Goal: Information Seeking & Learning: Learn about a topic

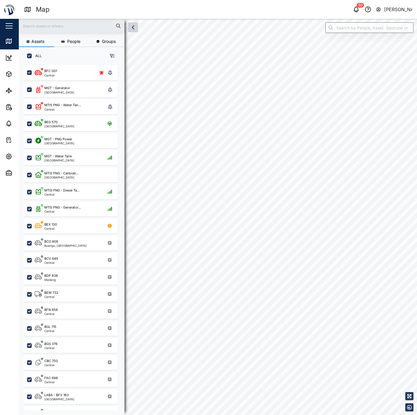
click at [134, 24] on icon "button" at bounding box center [133, 27] width 7 height 7
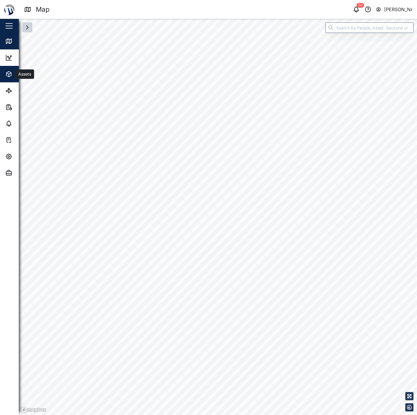
click at [10, 75] on icon "button" at bounding box center [8, 74] width 7 height 7
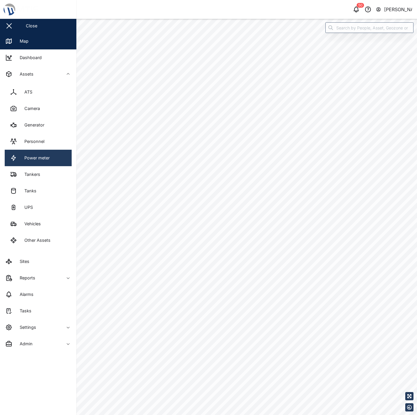
click at [43, 155] on div "Power meter" at bounding box center [35, 158] width 30 height 6
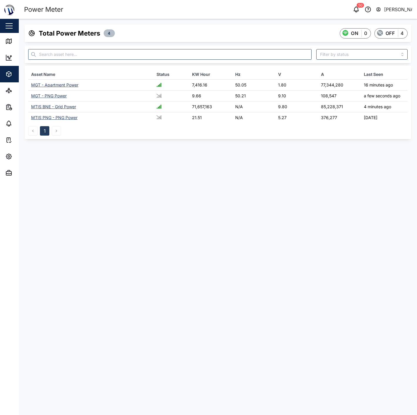
click at [53, 93] on div "MGT - PNG Power" at bounding box center [49, 95] width 36 height 5
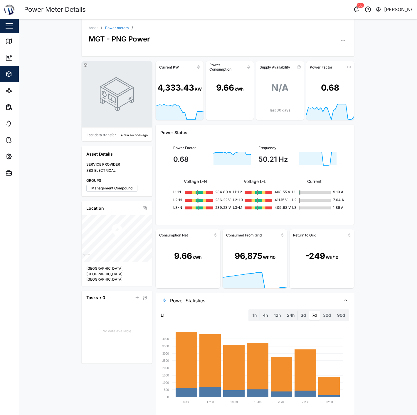
click at [229, 300] on span "Power Statistics" at bounding box center [253, 300] width 166 height 15
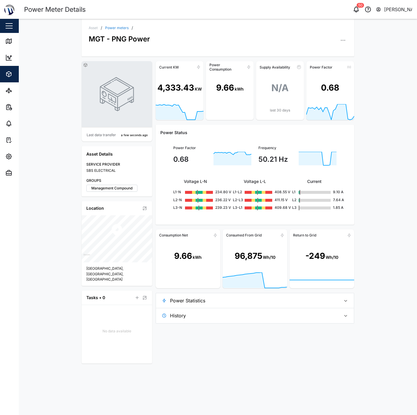
click at [114, 27] on link "Power meters" at bounding box center [117, 28] width 24 height 4
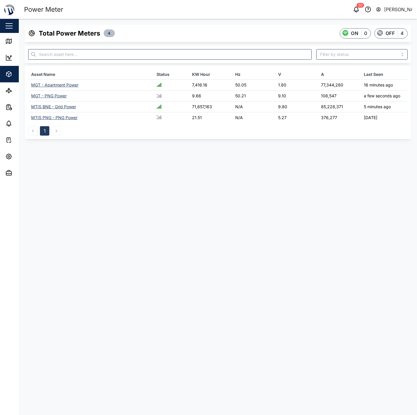
click at [54, 96] on div "MGT - PNG Power" at bounding box center [49, 95] width 36 height 5
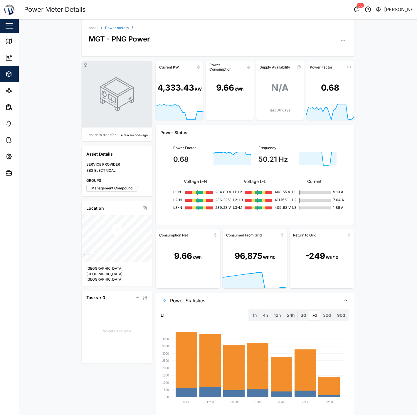
click at [217, 300] on span "Power Statistics" at bounding box center [253, 300] width 166 height 15
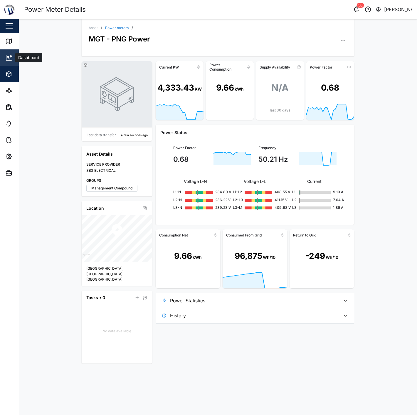
click at [11, 59] on icon at bounding box center [8, 57] width 7 height 7
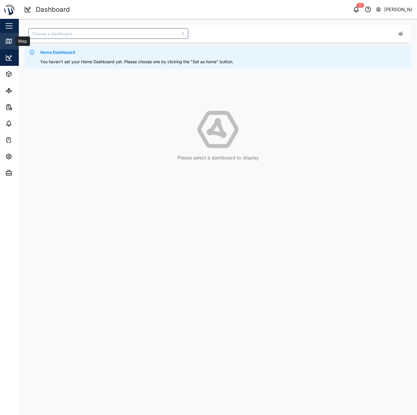
click at [14, 41] on div "Map" at bounding box center [16, 41] width 23 height 7
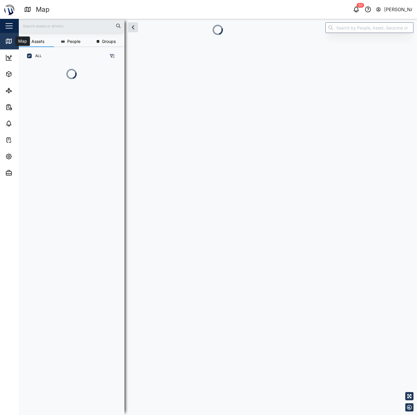
scroll to position [5, 5]
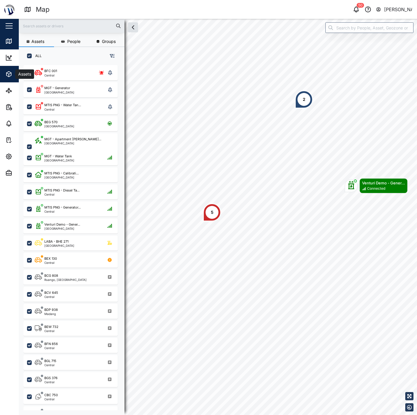
click at [3, 75] on button "Assets" at bounding box center [38, 74] width 76 height 16
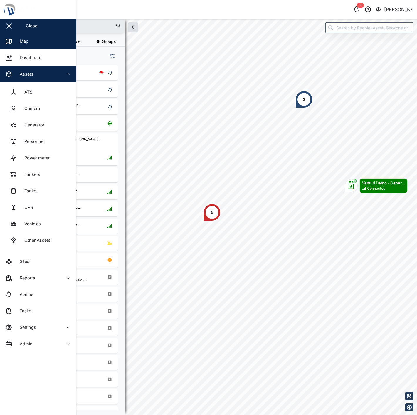
click at [17, 75] on div "Assets" at bounding box center [24, 74] width 18 height 6
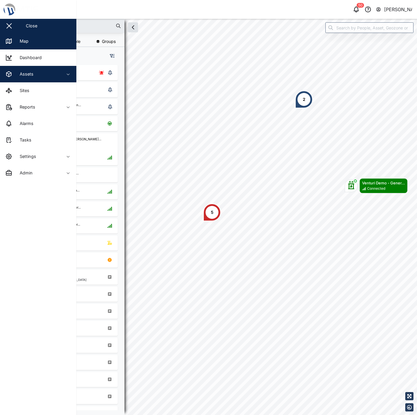
click at [24, 74] on div "Assets" at bounding box center [24, 74] width 18 height 6
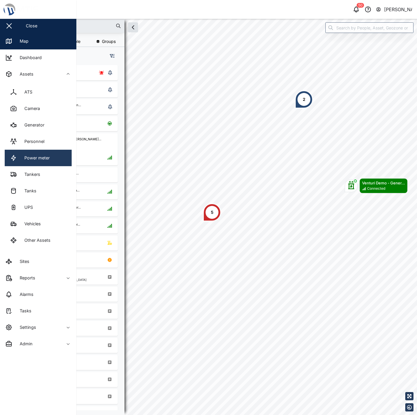
click at [43, 162] on link "Power meter" at bounding box center [38, 158] width 67 height 16
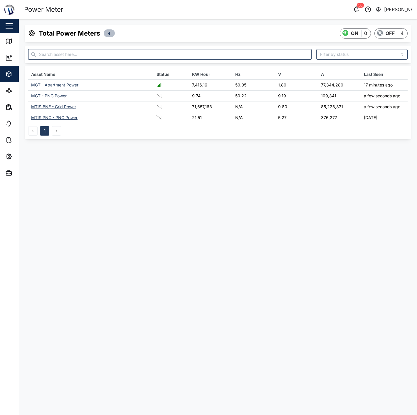
click at [59, 118] on div "MTIS PNG - PNG Power" at bounding box center [54, 117] width 46 height 5
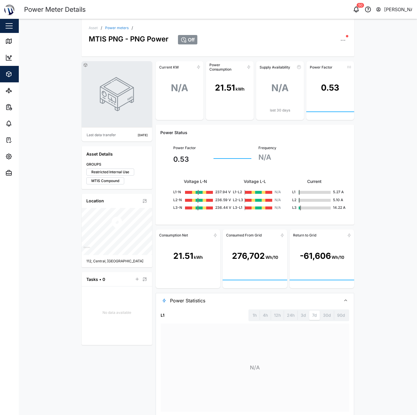
click at [108, 29] on link "Power meters" at bounding box center [117, 28] width 24 height 4
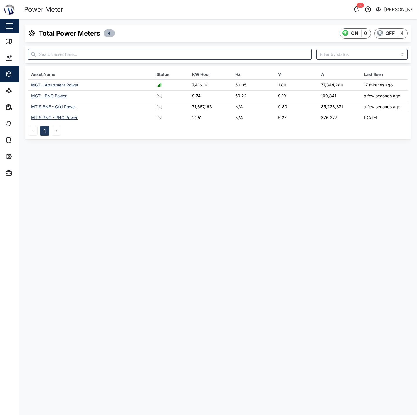
click at [57, 96] on div "MGT - PNG Power" at bounding box center [49, 95] width 36 height 5
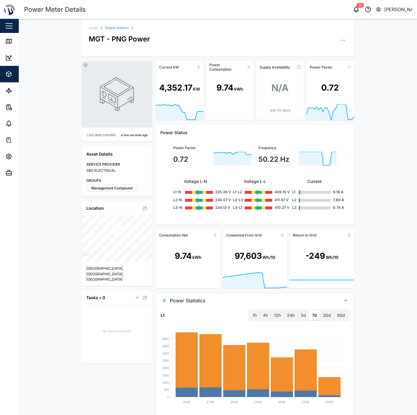
click at [51, 133] on div "Asset / Power meters / MGT - PNG Power Last data transfer a few seconds ago Ass…" at bounding box center [218, 217] width 398 height 396
click at [227, 296] on span "Power Statistics" at bounding box center [253, 300] width 166 height 15
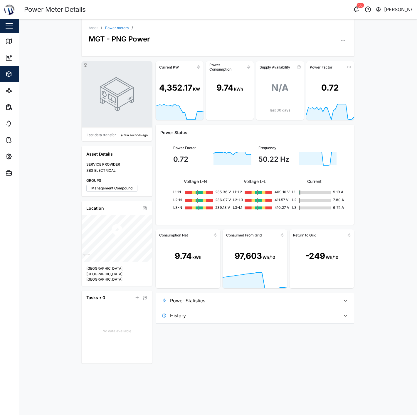
click at [265, 350] on div "Current KW 4,352.17 KW Power Consumption 9.74 kWh Supply Availability N/A last …" at bounding box center [255, 212] width 199 height 302
click at [383, 223] on div "Asset / Power meters / MGT - PNG Power Last data transfer a few seconds ago Ass…" at bounding box center [218, 217] width 398 height 396
click at [386, 203] on div "Asset / Power meters / MGT - PNG Power Last data transfer a few seconds ago Ass…" at bounding box center [218, 217] width 398 height 396
click at [39, 115] on div "Asset / Power meters / MGT - PNG Power Last data transfer a few seconds ago Ass…" at bounding box center [218, 217] width 398 height 396
click at [381, 195] on div "Asset / Power meters / MGT - PNG Power Last data transfer a few seconds ago Ass…" at bounding box center [218, 217] width 398 height 396
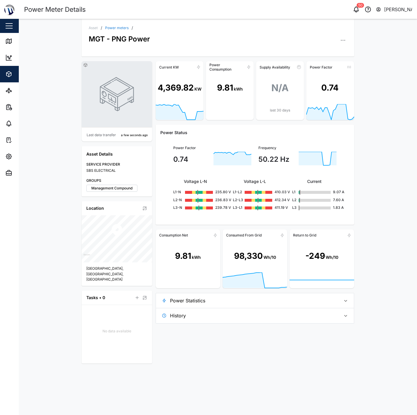
click at [46, 73] on div "Asset / Power meters / MGT - PNG Power Last data transfer a few seconds ago Ass…" at bounding box center [218, 217] width 398 height 396
click at [383, 108] on div "Asset / Power meters / MGT - PNG Power Last data transfer a few seconds ago Ass…" at bounding box center [218, 217] width 398 height 396
click at [14, 37] on link "Map" at bounding box center [38, 41] width 76 height 16
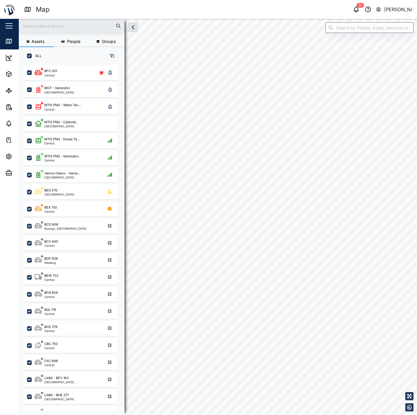
scroll to position [342, 91]
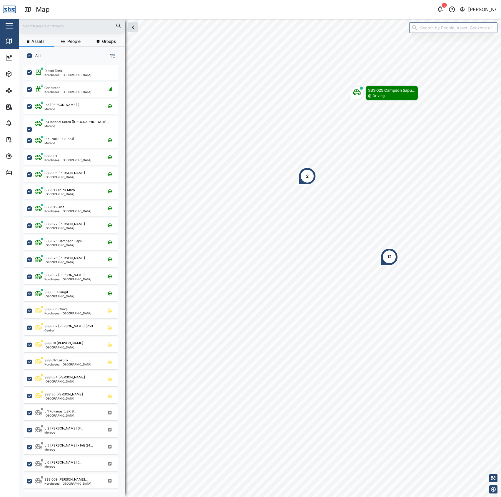
scroll to position [424, 90]
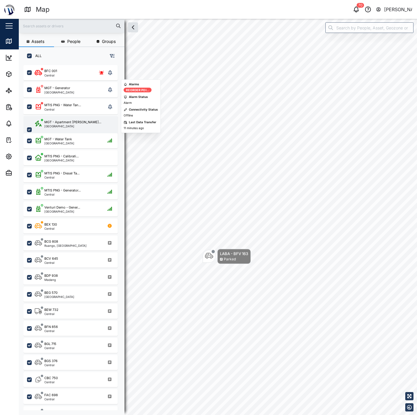
scroll to position [342, 91]
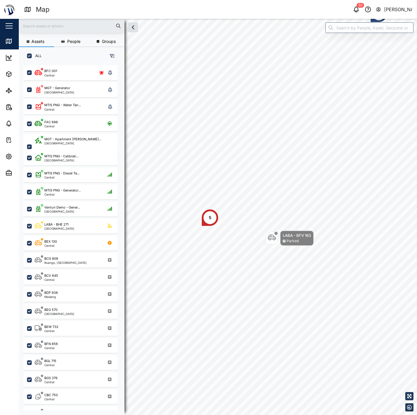
scroll to position [342, 91]
